Goal: Find specific page/section: Find specific page/section

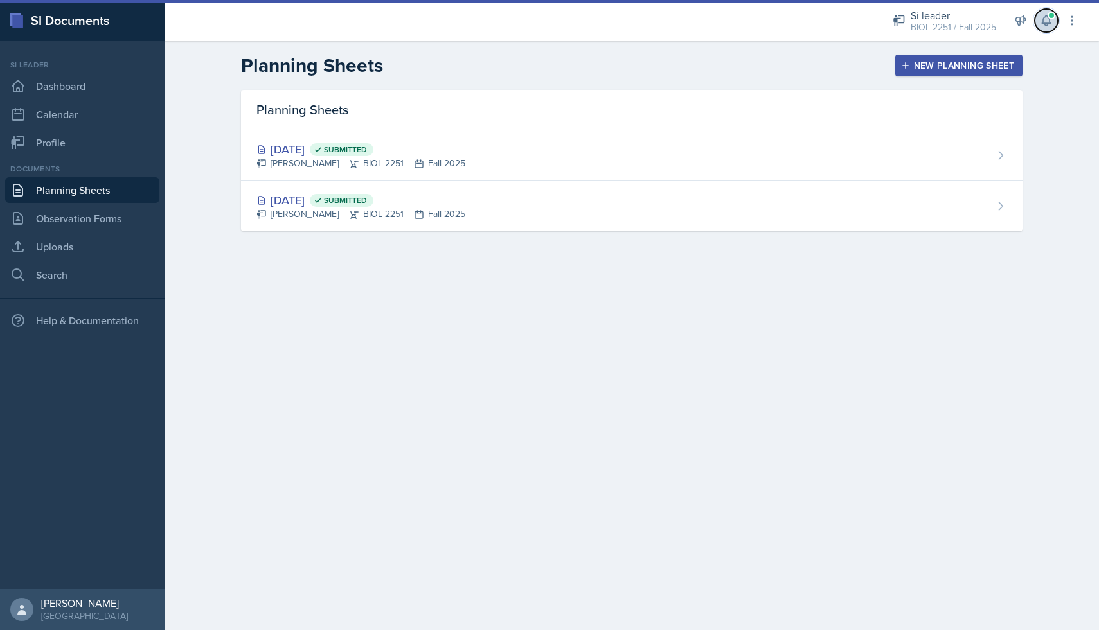
click at [1049, 22] on icon at bounding box center [1046, 21] width 8 height 10
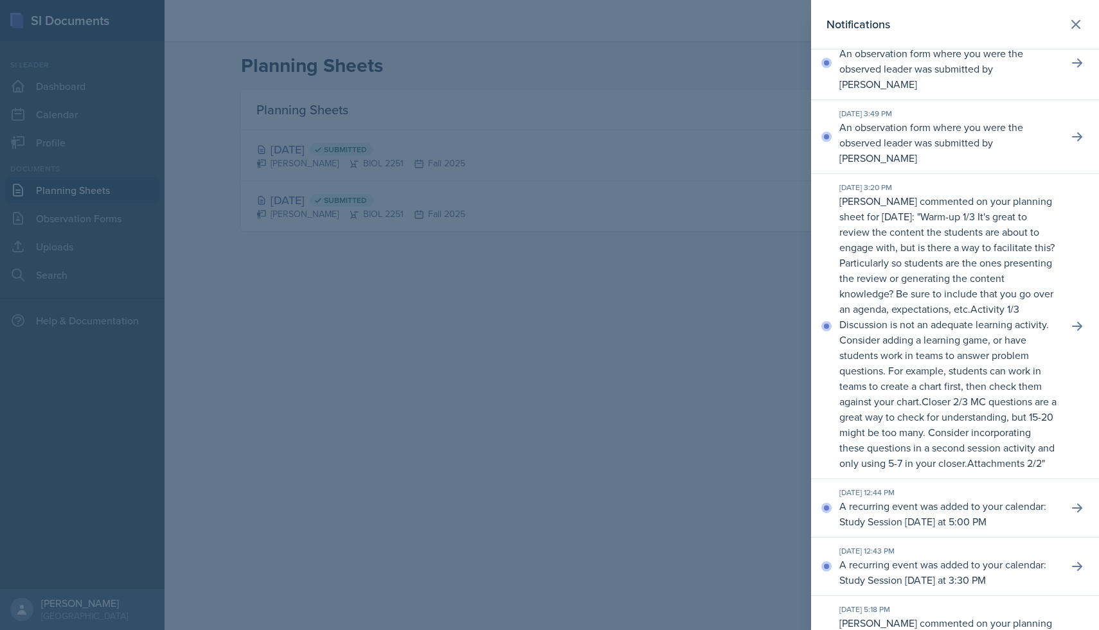
scroll to position [12, 0]
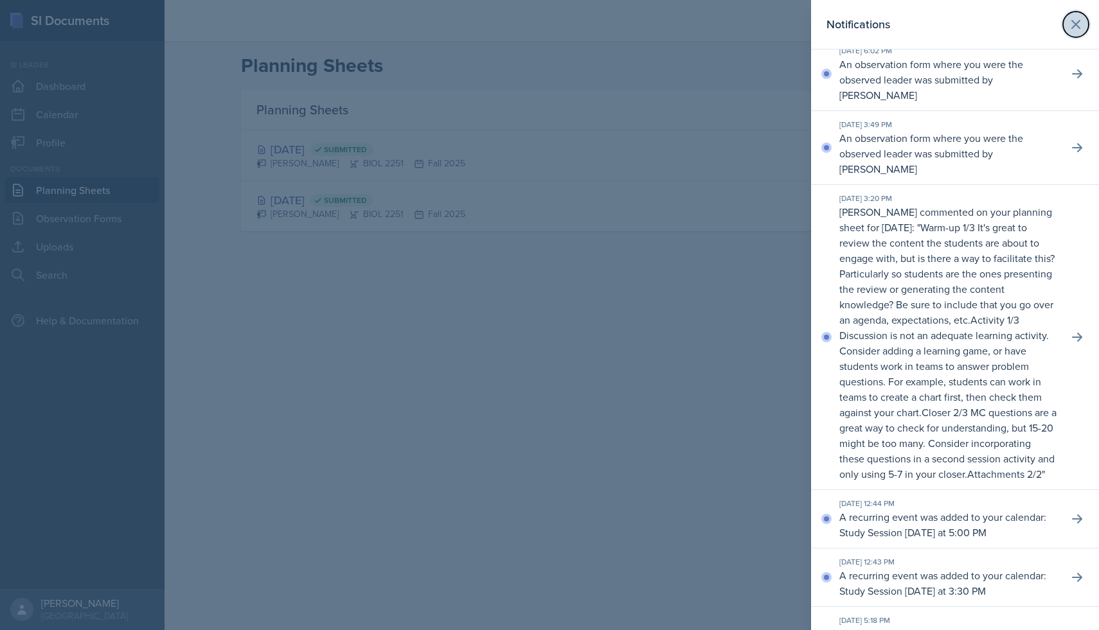
click at [1076, 24] on icon at bounding box center [1076, 25] width 8 height 8
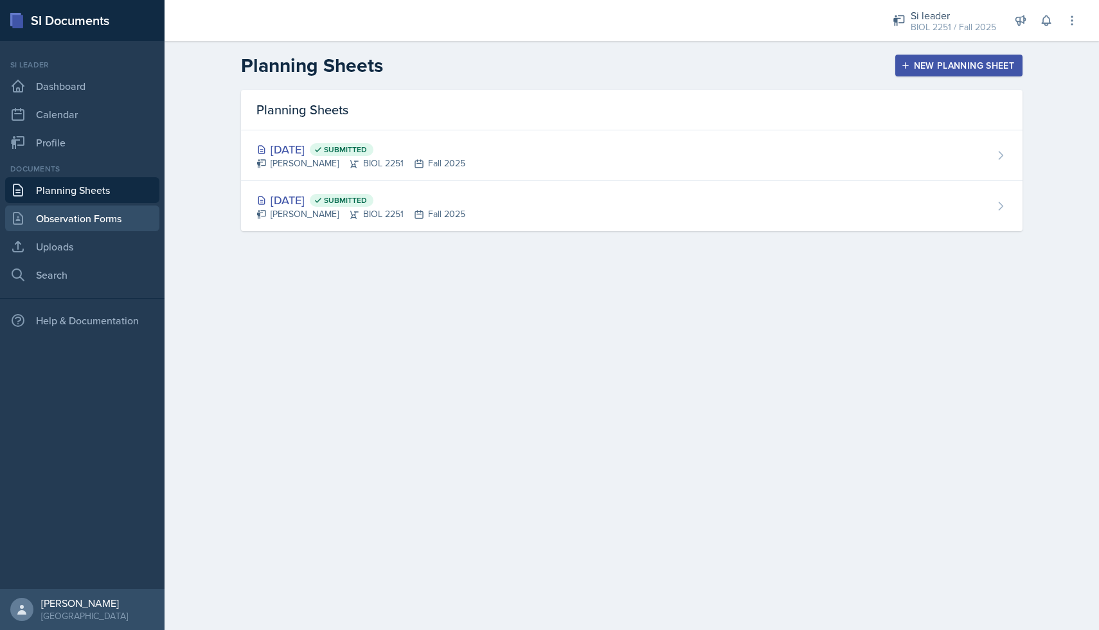
click at [130, 219] on link "Observation Forms" at bounding box center [82, 219] width 154 height 26
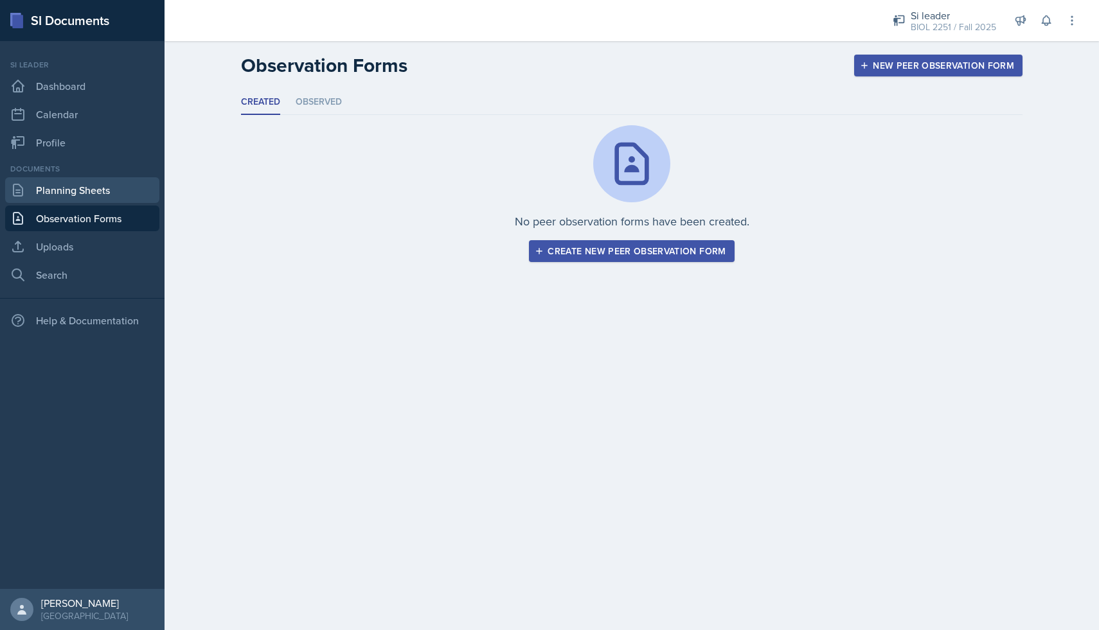
click at [106, 201] on link "Planning Sheets" at bounding box center [82, 190] width 154 height 26
